Goal: Navigation & Orientation: Find specific page/section

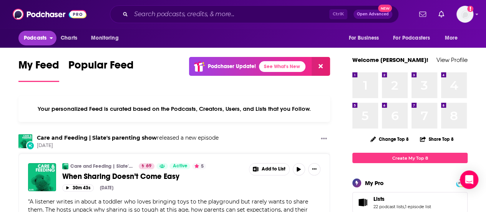
click at [43, 37] on span "Podcasts" at bounding box center [35, 38] width 23 height 11
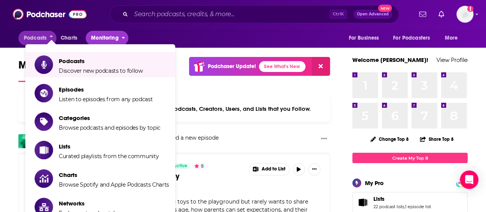
click at [111, 40] on span "Monitoring" at bounding box center [104, 38] width 27 height 11
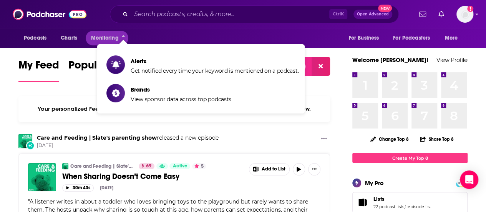
click at [146, 25] on div "Podcasts Charts Monitoring Ctrl K Open Advanced New For Business For Podcasters…" at bounding box center [243, 14] width 486 height 28
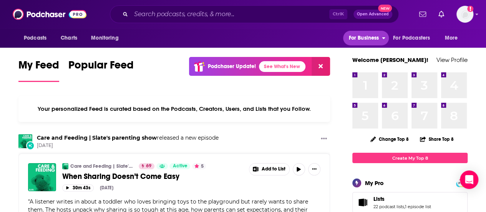
click at [370, 37] on span "For Business" at bounding box center [364, 38] width 30 height 11
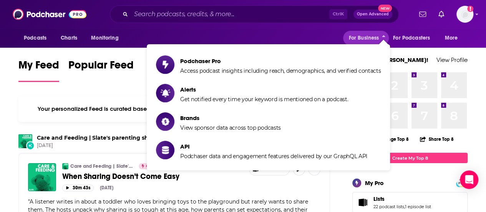
click at [311, 30] on div "Podcasts Charts Monitoring For Business For Podcasters More" at bounding box center [243, 37] width 486 height 19
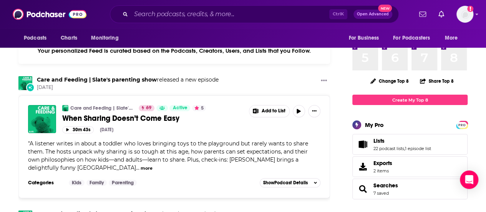
scroll to position [63, 0]
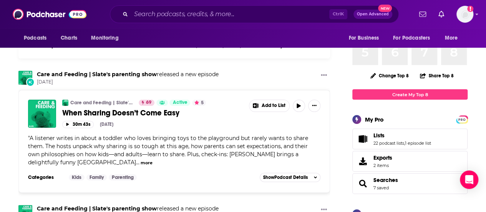
click at [388, 139] on span "Lists 22 podcast lists , 1 episode list" at bounding box center [403, 139] width 58 height 14
click at [368, 138] on span "Lists" at bounding box center [363, 138] width 14 height 9
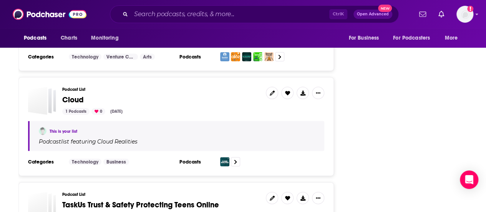
scroll to position [2194, 0]
